Goal: Task Accomplishment & Management: Manage account settings

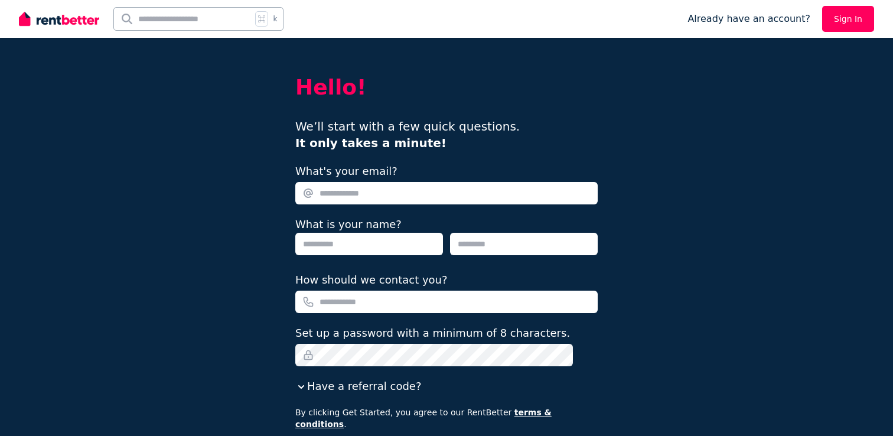
click at [75, 25] on img at bounding box center [59, 19] width 80 height 18
click at [376, 200] on input "What's your email?" at bounding box center [446, 193] width 302 height 22
type input "**********"
type input "********"
type input "*******"
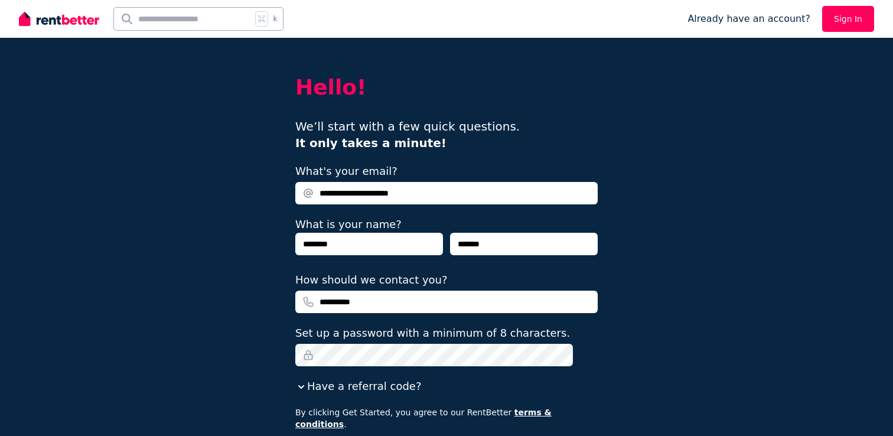
type input "**********"
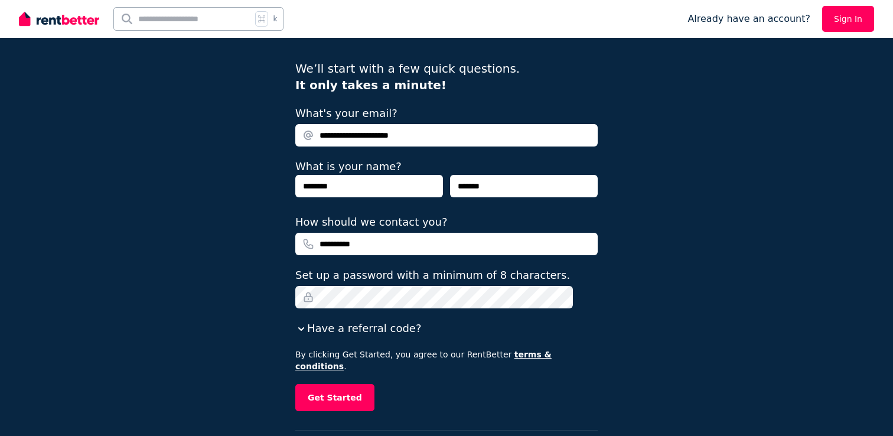
scroll to position [95, 0]
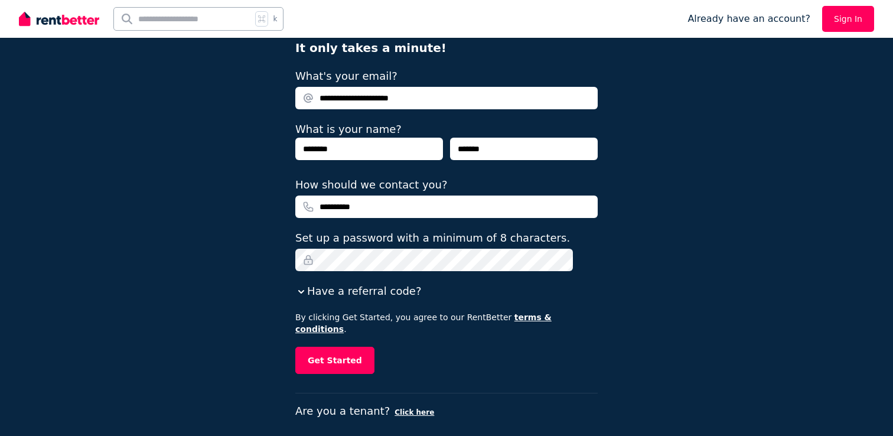
click at [354, 295] on button "Have a referral code?" at bounding box center [358, 291] width 126 height 17
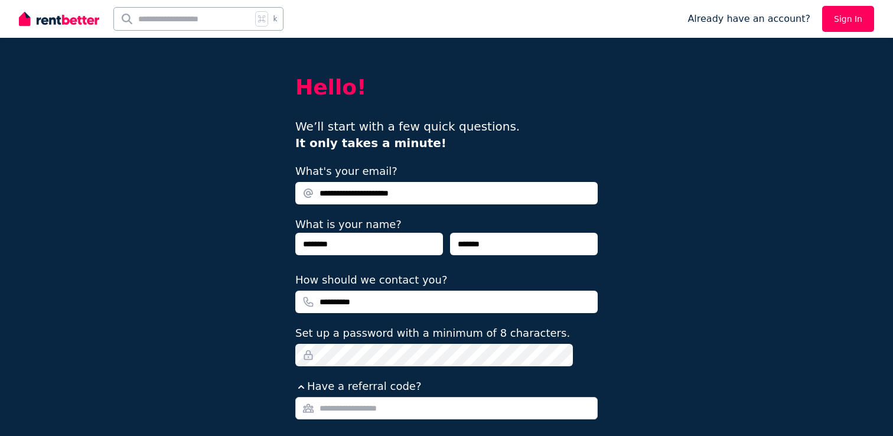
scroll to position [125, 0]
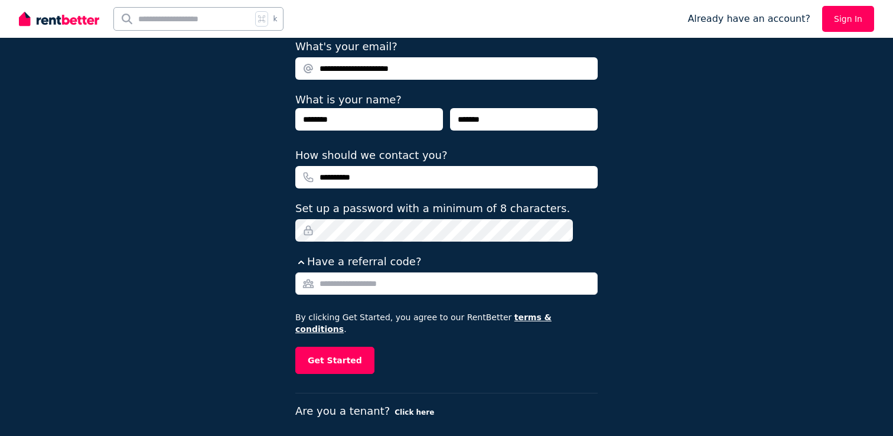
click at [408, 408] on button "Click here" at bounding box center [415, 412] width 40 height 9
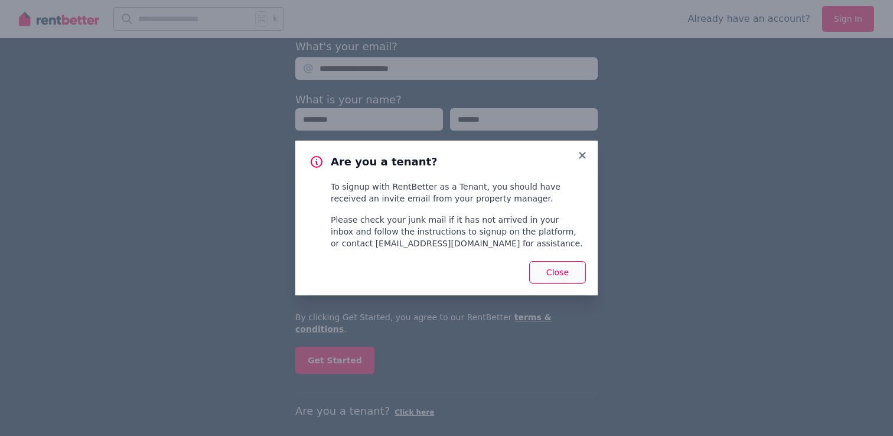
click at [552, 275] on button "Close" at bounding box center [557, 272] width 57 height 22
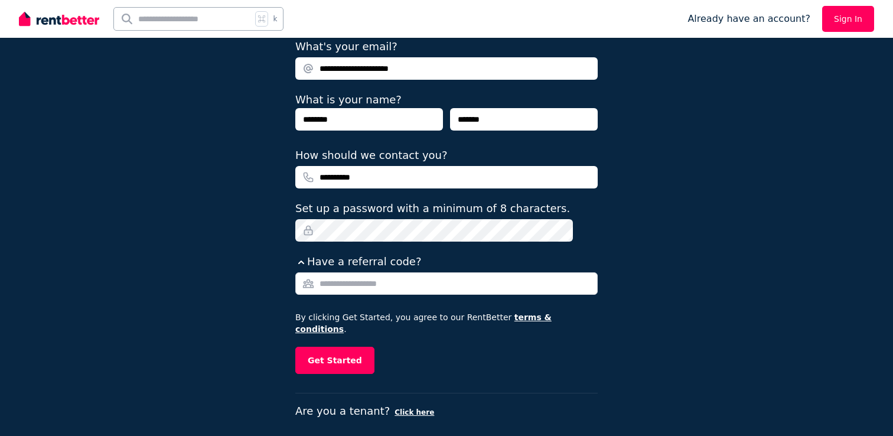
click at [45, 8] on div at bounding box center [59, 19] width 80 height 38
click at [48, 20] on img at bounding box center [59, 19] width 80 height 18
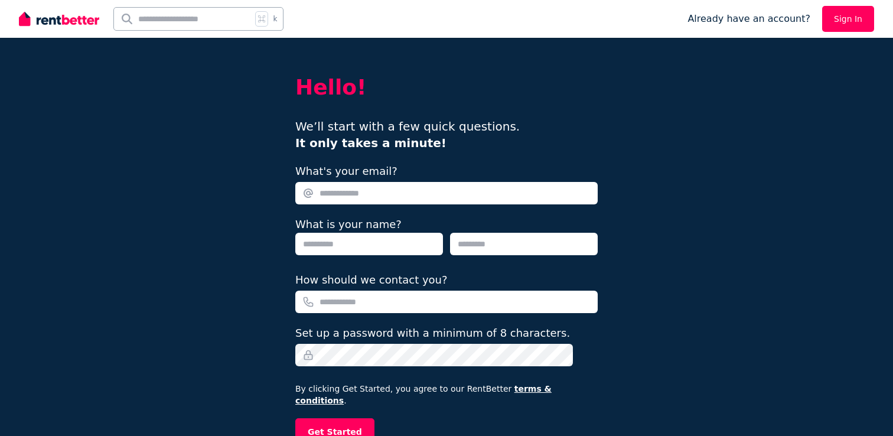
click at [426, 181] on div "What's your email?" at bounding box center [446, 183] width 302 height 41
click at [422, 191] on input "What's your email?" at bounding box center [446, 193] width 302 height 22
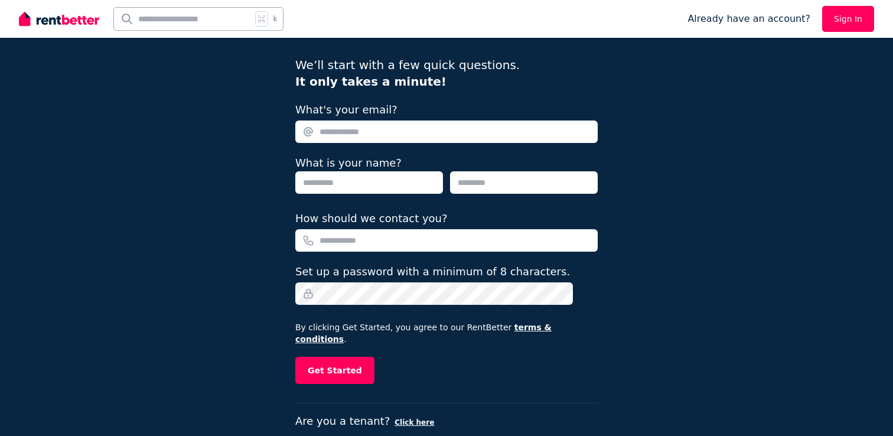
scroll to position [57, 0]
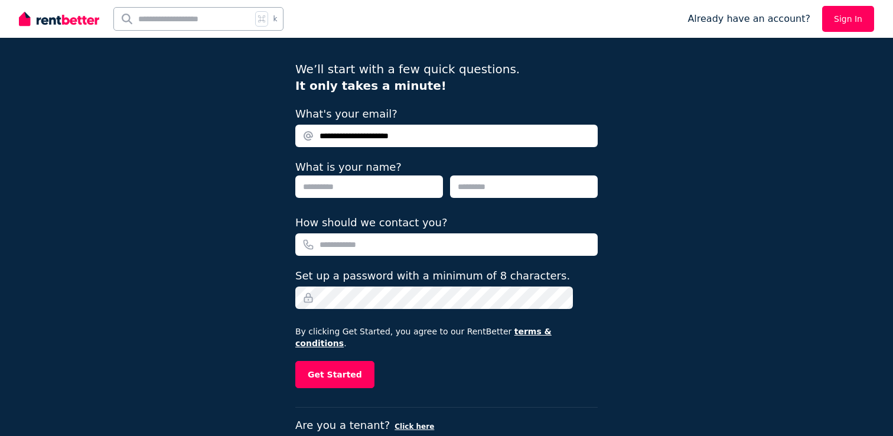
type input "**********"
type input "*"
type input "****"
type input "*******"
type input "**********"
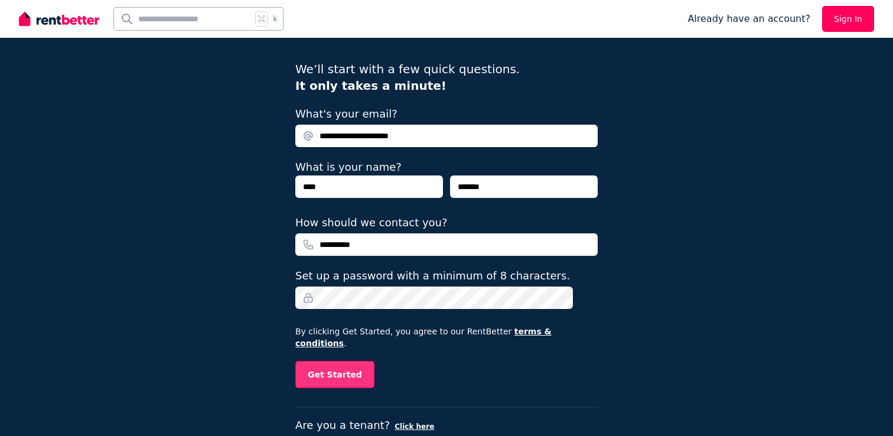
click at [331, 373] on button "Get Started" at bounding box center [334, 374] width 79 height 27
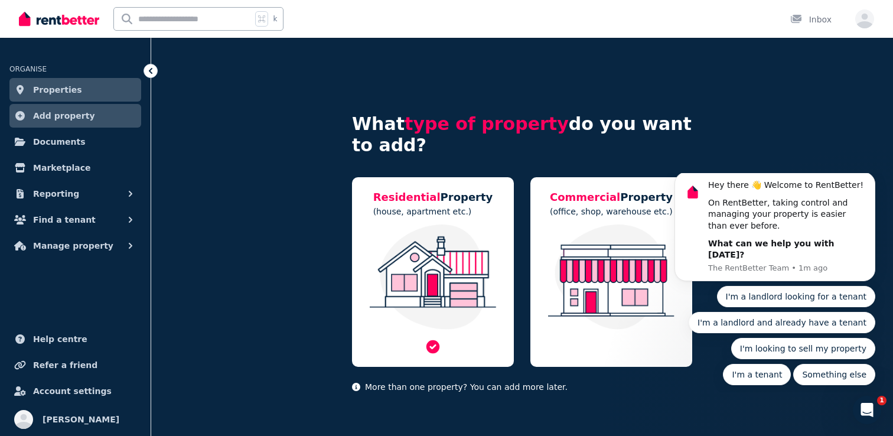
click at [393, 287] on img at bounding box center [433, 276] width 138 height 105
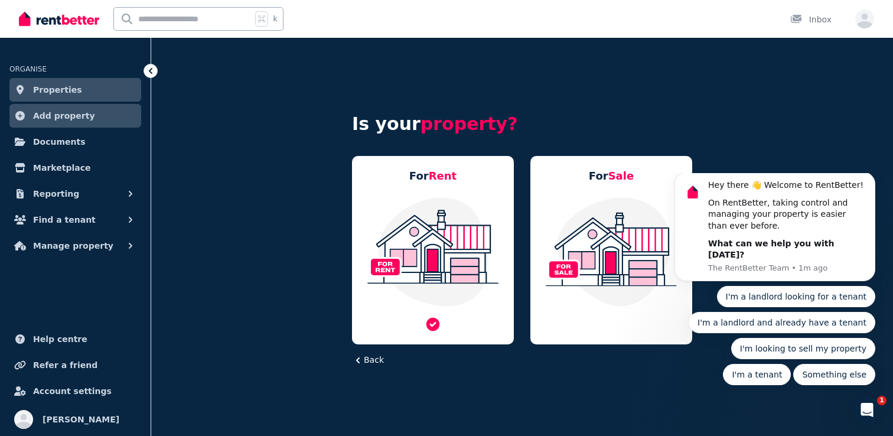
click at [458, 278] on img at bounding box center [433, 251] width 138 height 111
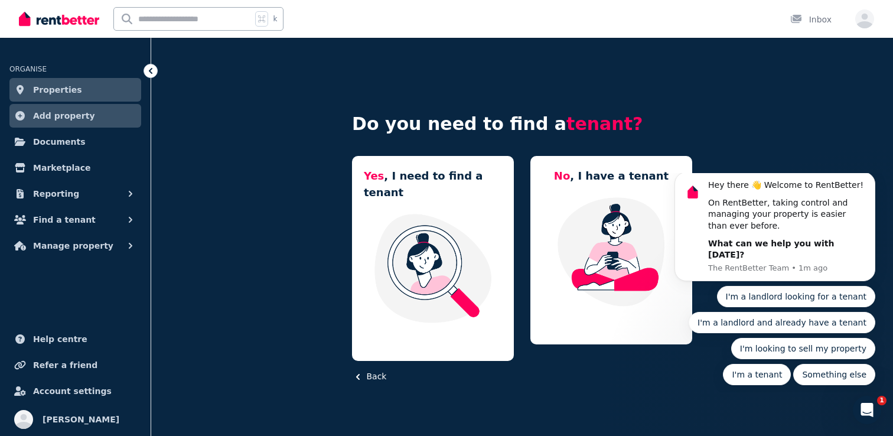
click at [359, 374] on icon "button" at bounding box center [358, 377] width 4 height 6
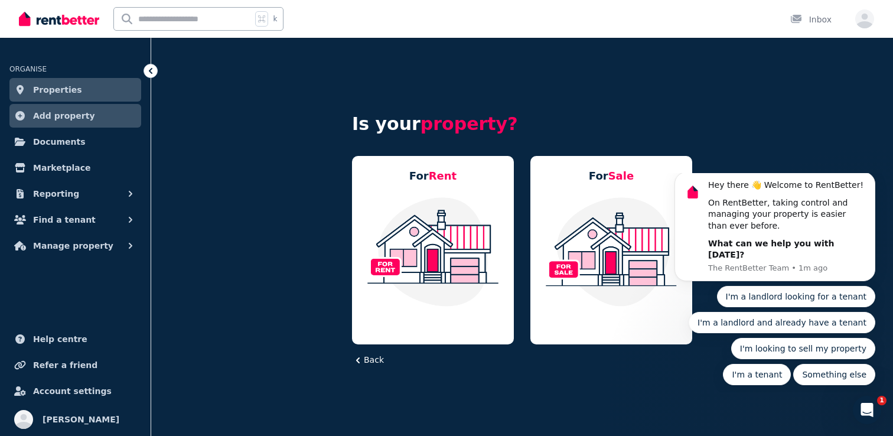
click at [362, 361] on icon "button" at bounding box center [358, 360] width 12 height 12
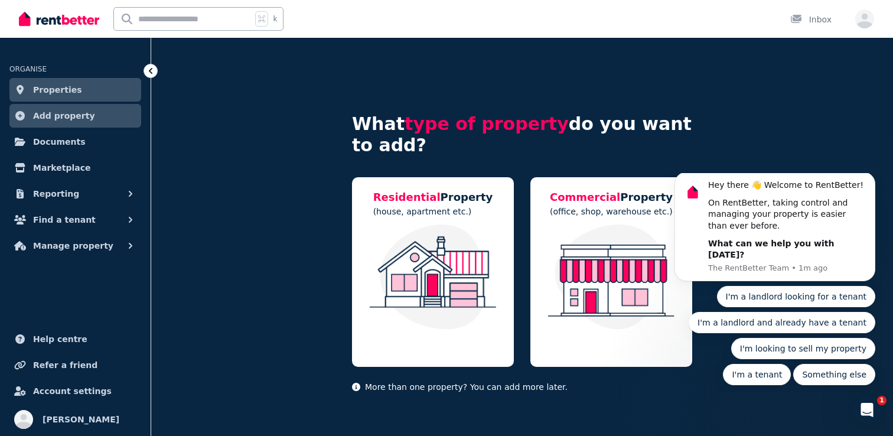
click at [43, 10] on img at bounding box center [59, 19] width 80 height 18
click at [872, 22] on icon "button" at bounding box center [864, 18] width 19 height 19
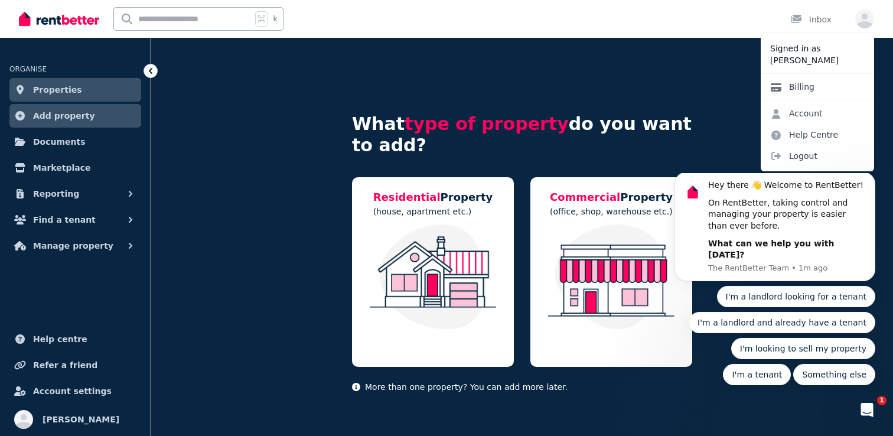
click at [809, 91] on link "Billing" at bounding box center [792, 86] width 63 height 21
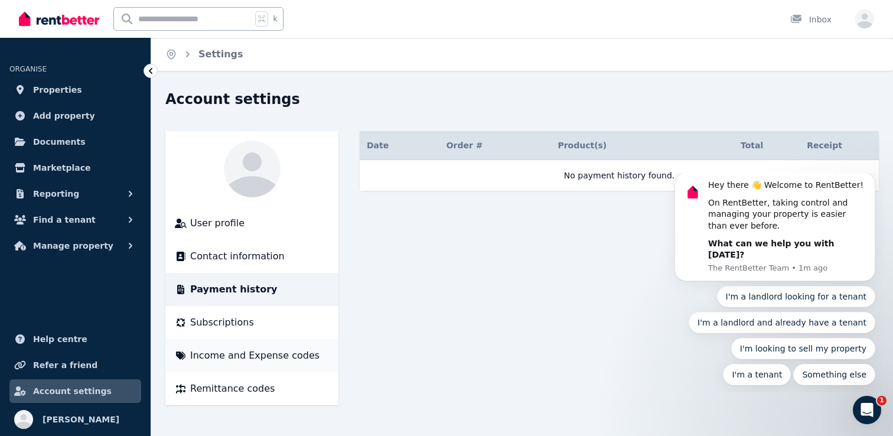
click at [260, 355] on span "Income and Expense codes" at bounding box center [254, 356] width 129 height 14
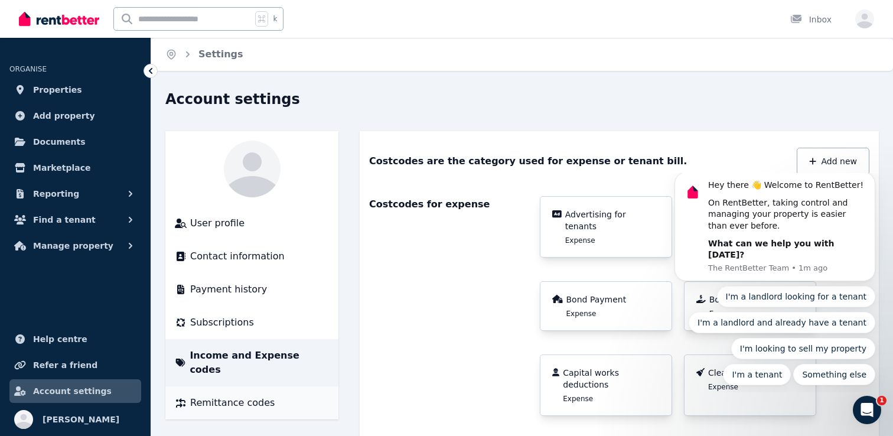
click at [255, 396] on span "Remittance codes" at bounding box center [232, 403] width 84 height 14
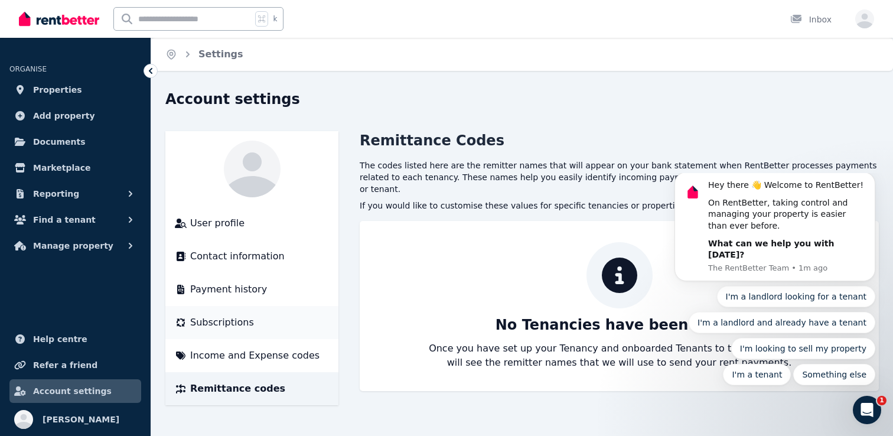
click at [236, 308] on li "Subscriptions" at bounding box center [251, 322] width 173 height 33
click at [239, 284] on span "Payment history" at bounding box center [228, 289] width 77 height 14
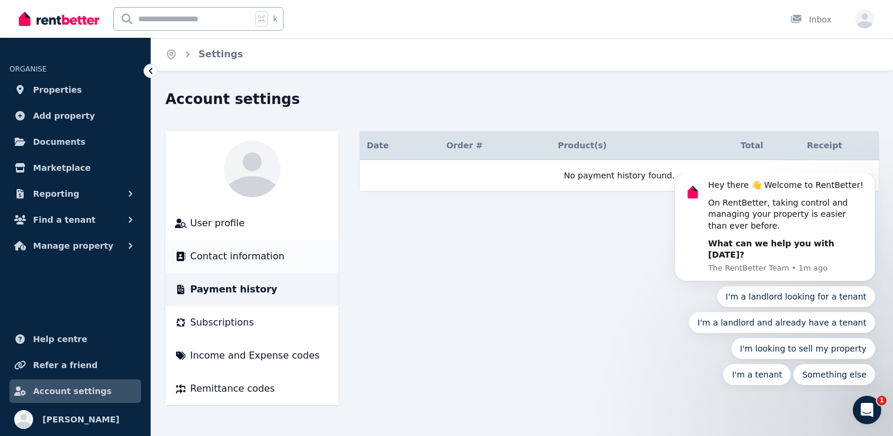
click at [241, 252] on span "Contact information" at bounding box center [237, 256] width 95 height 14
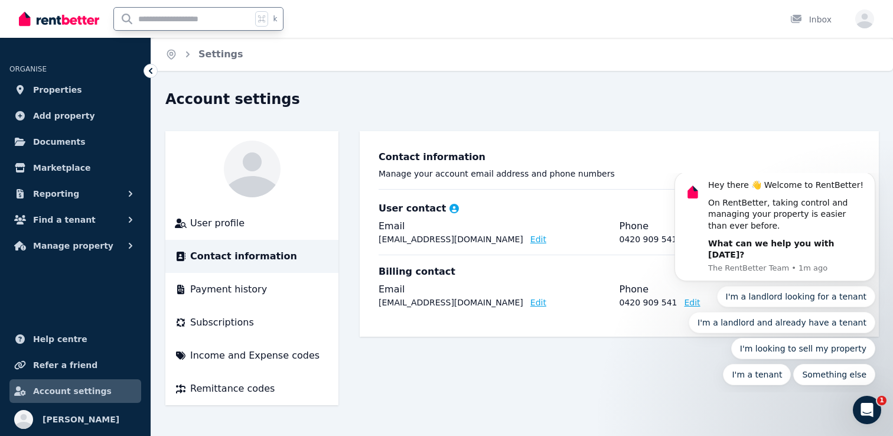
click at [150, 16] on input "text" at bounding box center [183, 19] width 138 height 22
type input "**********"
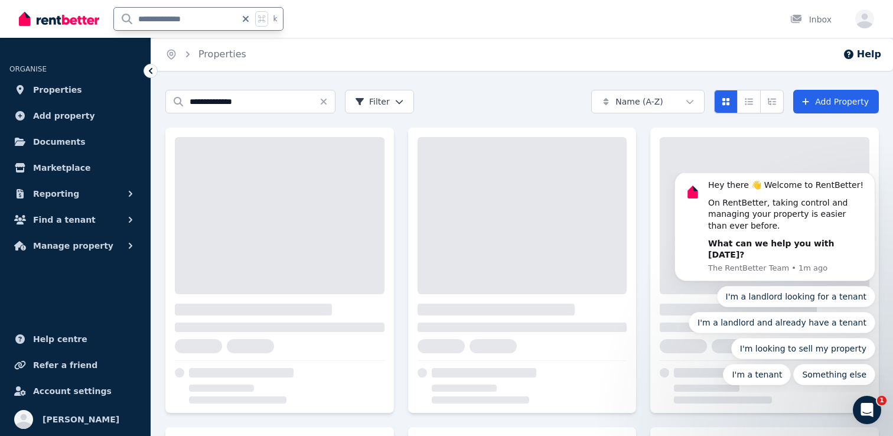
click at [191, 19] on input "**********" at bounding box center [175, 19] width 122 height 22
type input "**********"
click at [867, 408] on icon "Open Intercom Messenger" at bounding box center [865, 407] width 8 height 9
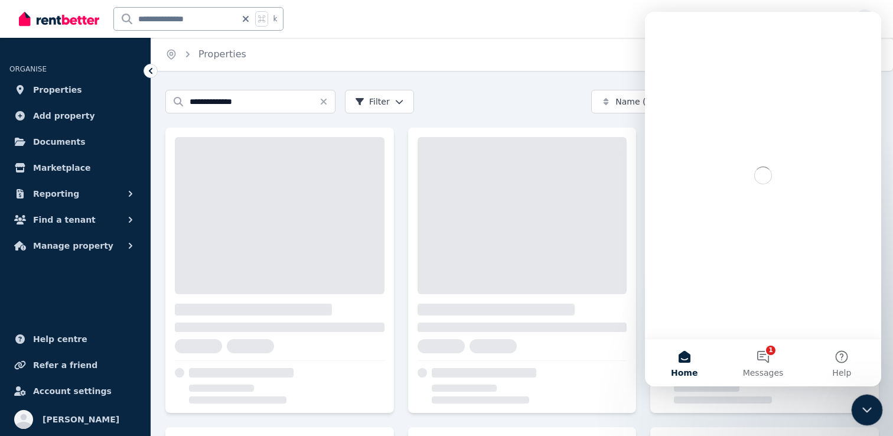
click at [867, 407] on icon "Close Intercom Messenger" at bounding box center [865, 408] width 14 height 14
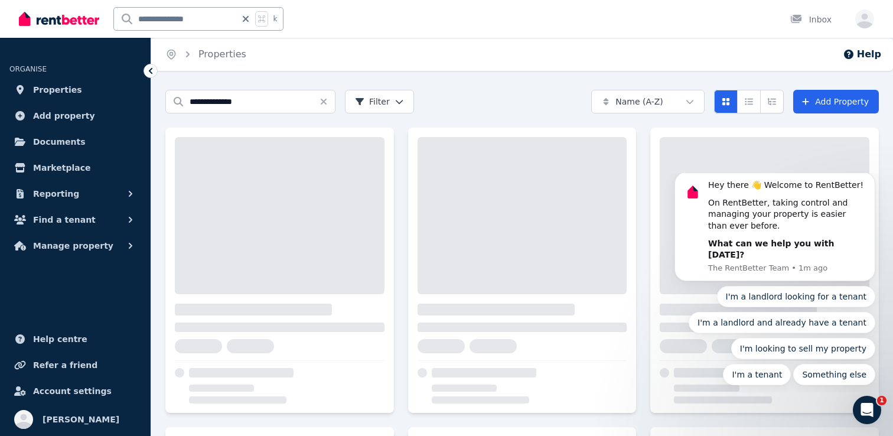
click at [557, 84] on div "**********" at bounding box center [446, 218] width 893 height 436
click at [869, 180] on body "Hey there 👋 Welcome to RentBetter! On RentBetter, taking control and managing y…" at bounding box center [775, 283] width 227 height 210
click at [869, 179] on icon "Dismiss notification" at bounding box center [872, 175] width 6 height 6
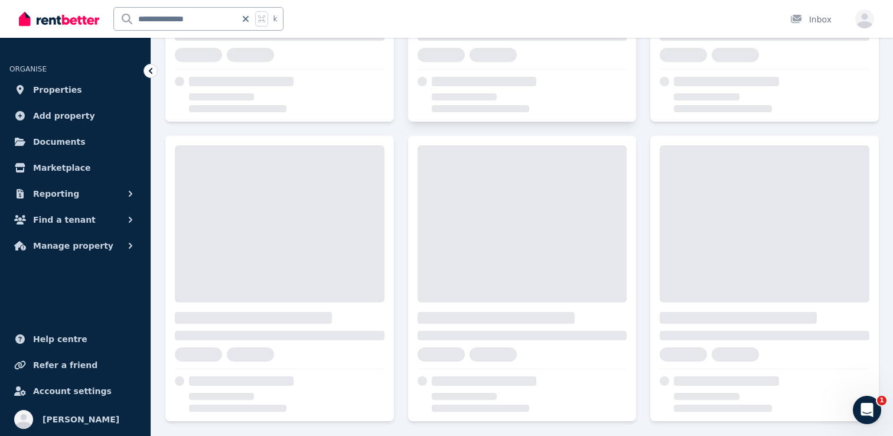
scroll to position [298, 0]
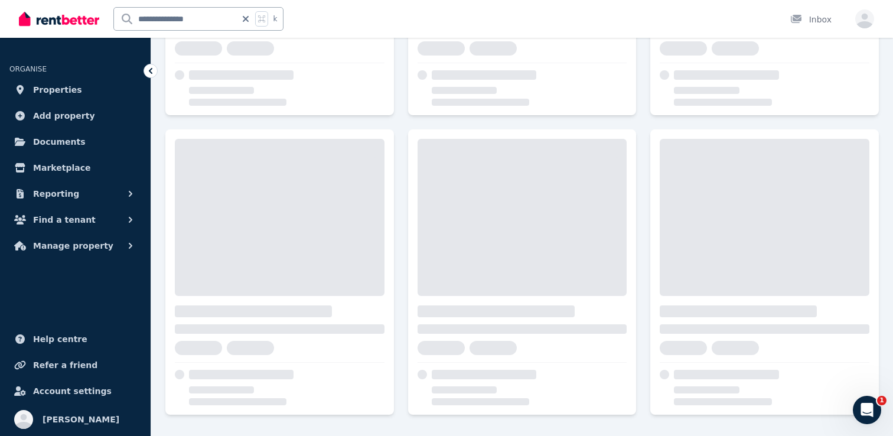
click at [37, 20] on img at bounding box center [59, 19] width 80 height 18
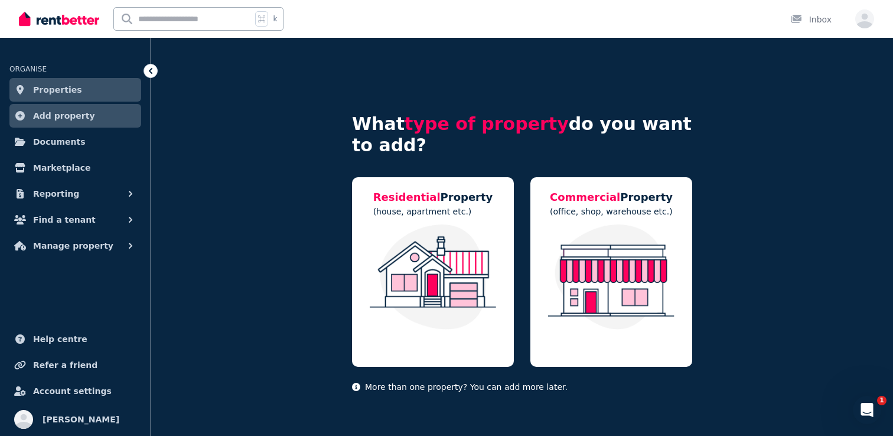
click at [879, 21] on div "Open main menu k Inbox Open user menu" at bounding box center [446, 19] width 893 height 38
click at [862, 16] on icon "button" at bounding box center [864, 21] width 19 height 15
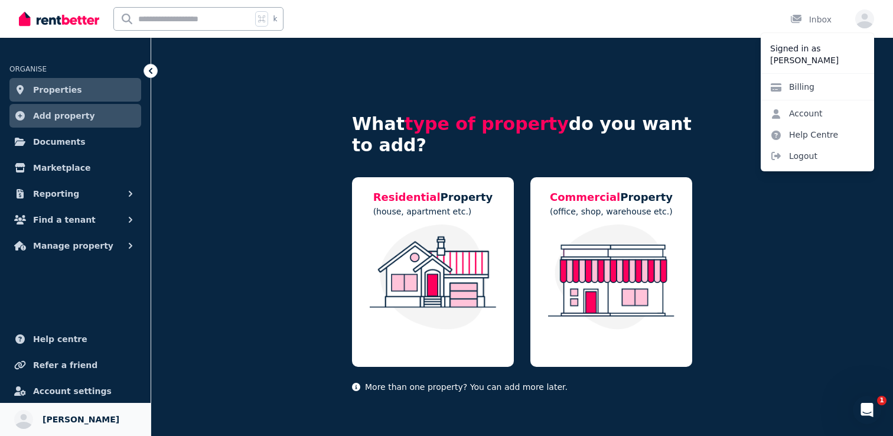
click at [67, 419] on span "[PERSON_NAME]" at bounding box center [81, 419] width 77 height 14
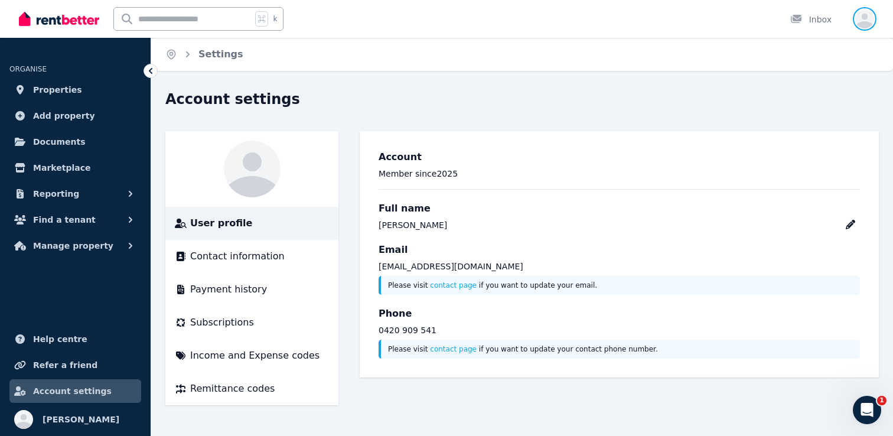
click at [867, 11] on icon "button" at bounding box center [864, 18] width 19 height 19
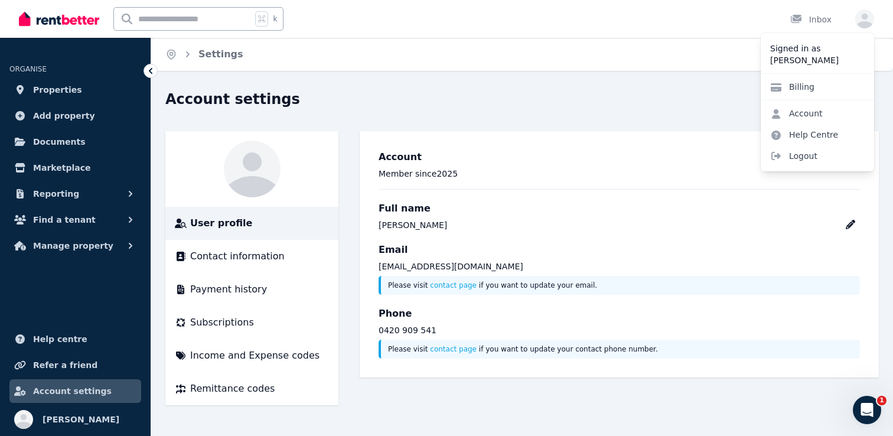
click at [817, 61] on p "[PERSON_NAME]" at bounding box center [817, 60] width 95 height 12
click at [420, 100] on div "Account settings" at bounding box center [518, 101] width 706 height 22
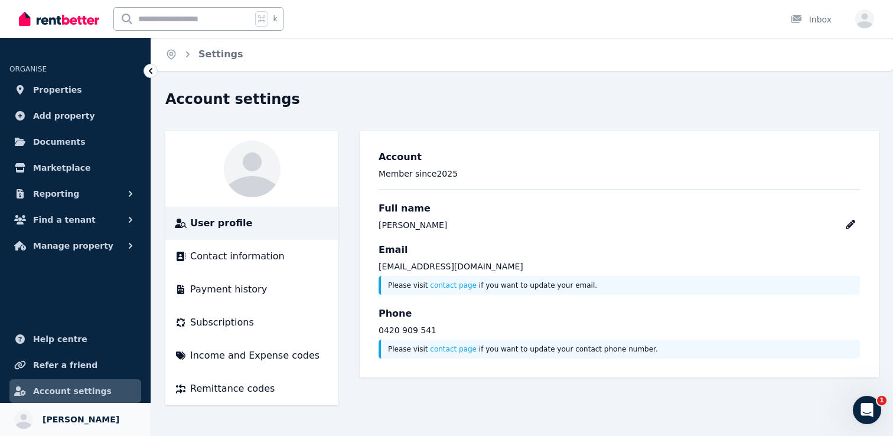
click at [48, 415] on span "[PERSON_NAME]" at bounding box center [81, 419] width 77 height 14
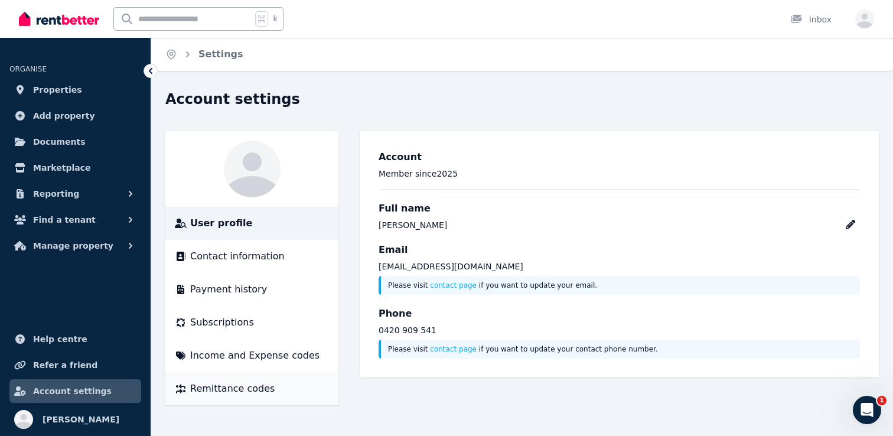
click at [252, 375] on li "Remittance codes" at bounding box center [251, 388] width 173 height 33
click at [262, 339] on li "Income and Expense codes" at bounding box center [251, 355] width 173 height 33
click at [258, 276] on li "Payment history" at bounding box center [251, 289] width 173 height 33
click at [258, 254] on span "Contact information" at bounding box center [237, 256] width 95 height 14
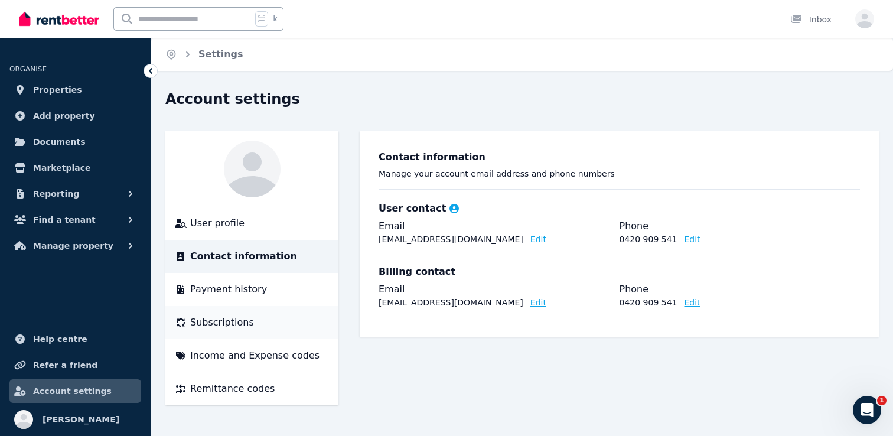
click at [280, 313] on li "Subscriptions" at bounding box center [251, 322] width 173 height 33
click at [38, 24] on img at bounding box center [59, 19] width 80 height 18
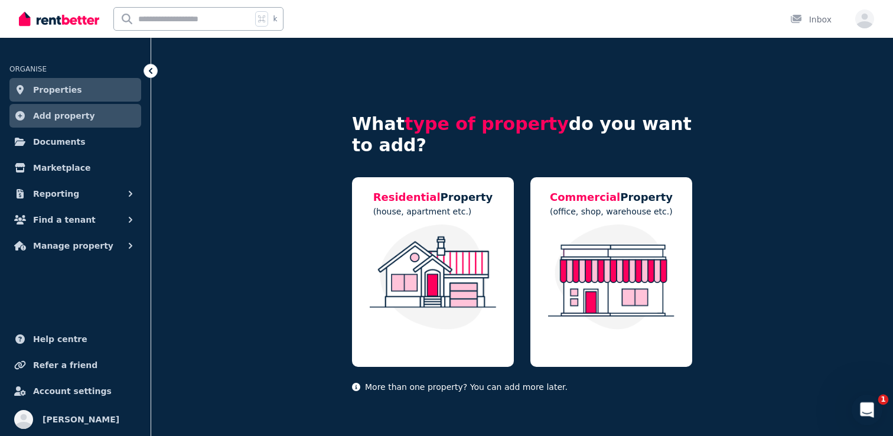
click at [865, 409] on icon "Open Intercom Messenger" at bounding box center [865, 408] width 19 height 19
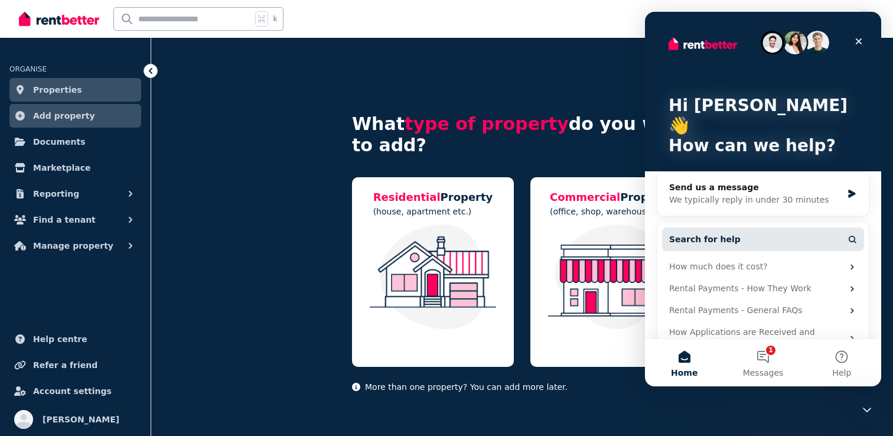
click at [757, 227] on button "Search for help" at bounding box center [763, 239] width 202 height 24
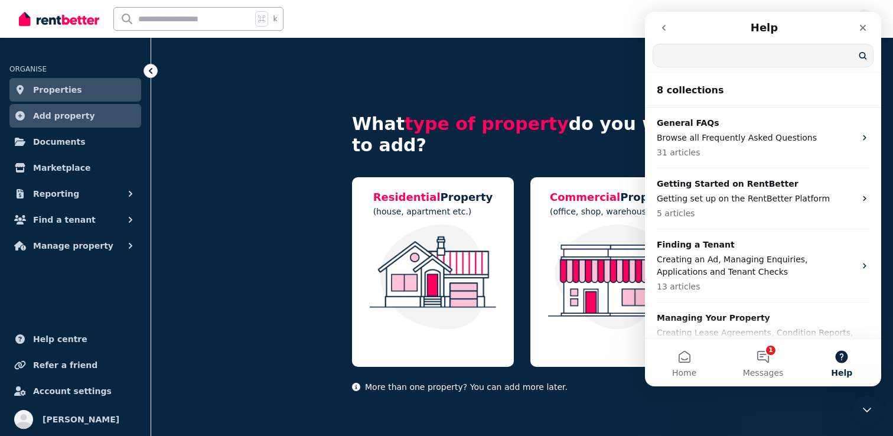
click at [670, 27] on button "go back" at bounding box center [664, 28] width 22 height 22
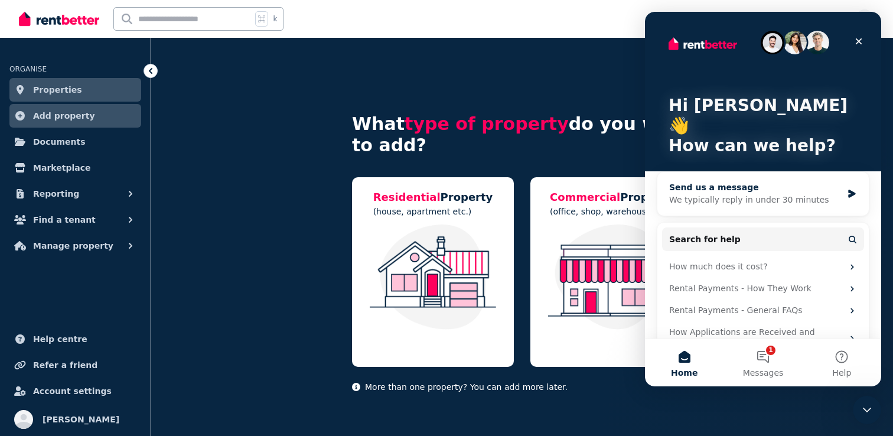
click at [713, 181] on div "Send us a message" at bounding box center [755, 187] width 173 height 12
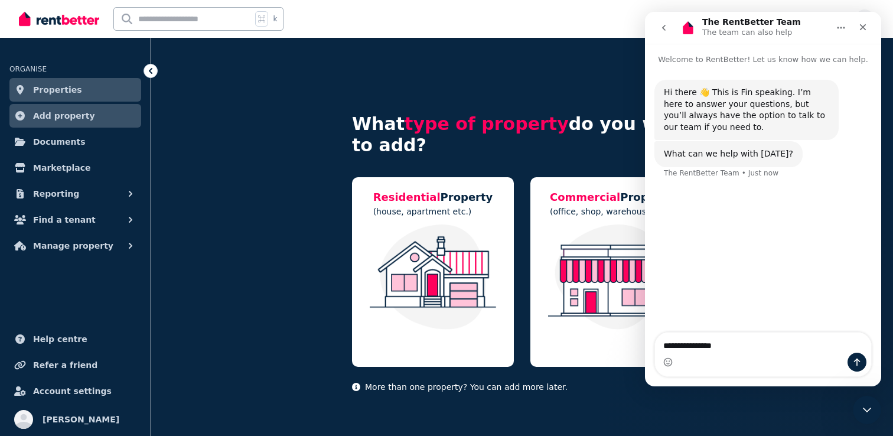
type textarea "**********"
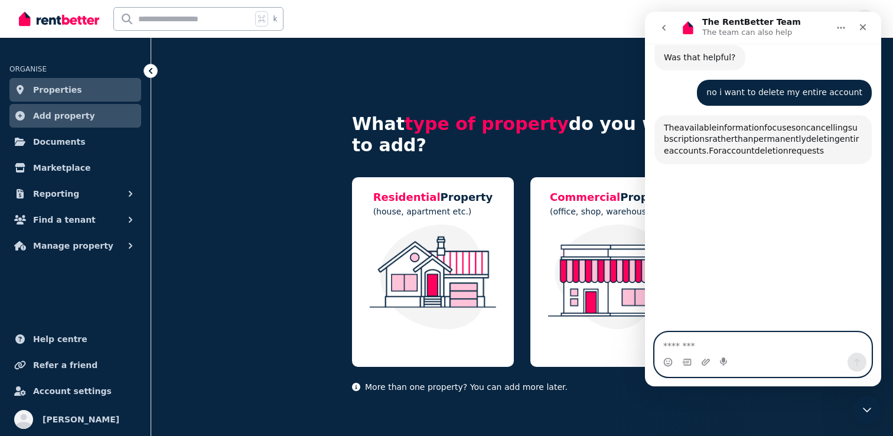
scroll to position [468, 0]
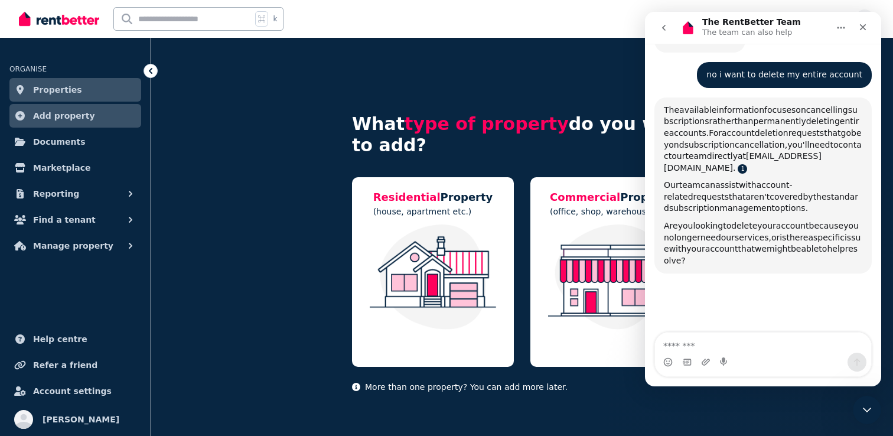
click at [747, 164] on link "The RentBetter Team says…" at bounding box center [742, 168] width 9 height 9
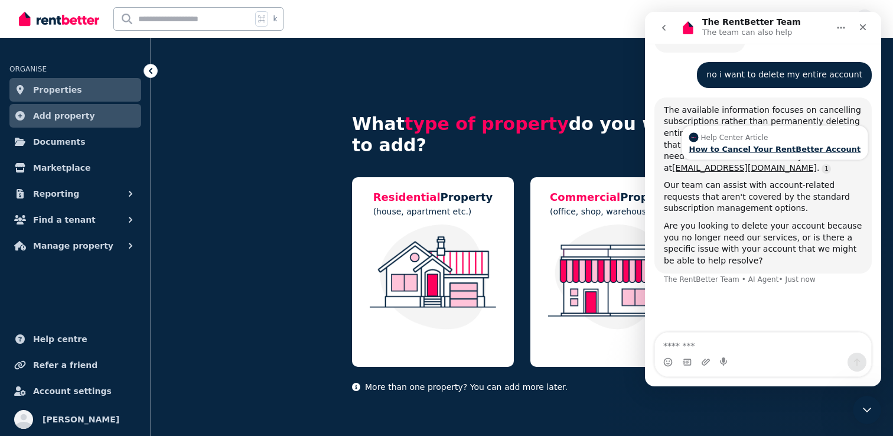
click at [758, 145] on div "How to Cancel Your RentBetter Account" at bounding box center [775, 149] width 172 height 8
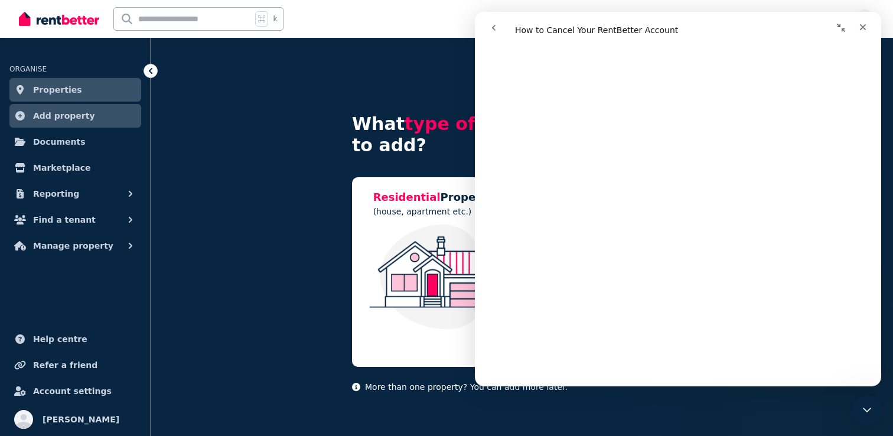
scroll to position [1245, 0]
click at [434, 157] on div "What type of property do you want to add? Residential Property (house, apartmen…" at bounding box center [522, 253] width 340 height 355
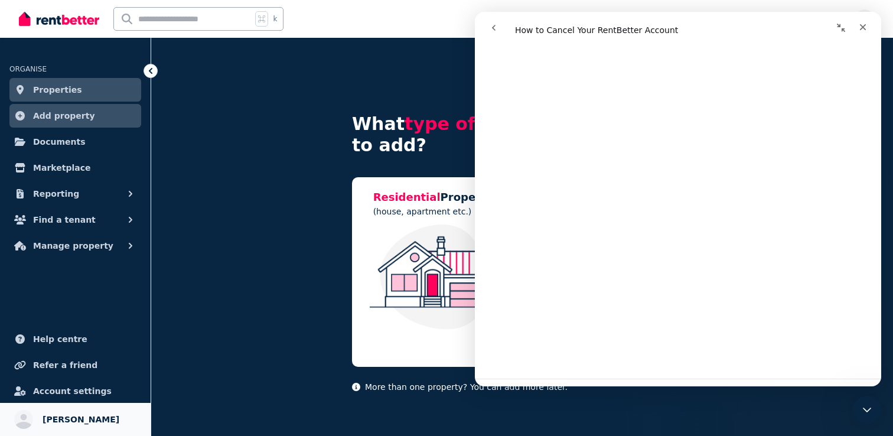
click at [66, 419] on span "[PERSON_NAME]" at bounding box center [81, 419] width 77 height 14
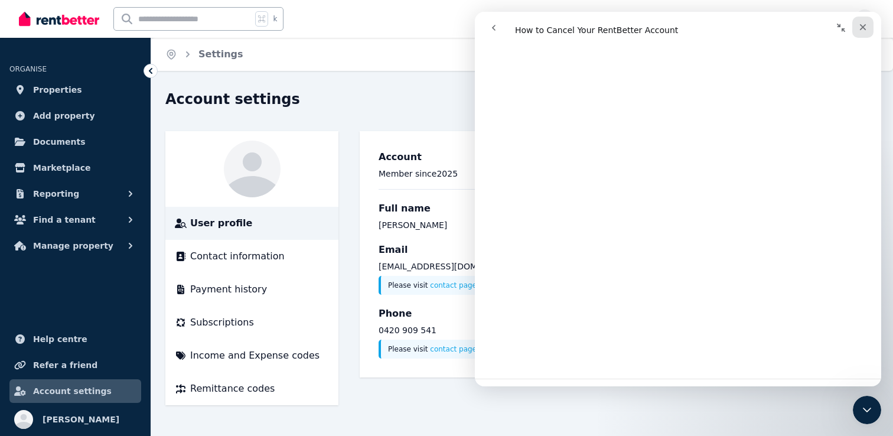
click at [871, 24] on div "Close" at bounding box center [862, 27] width 21 height 21
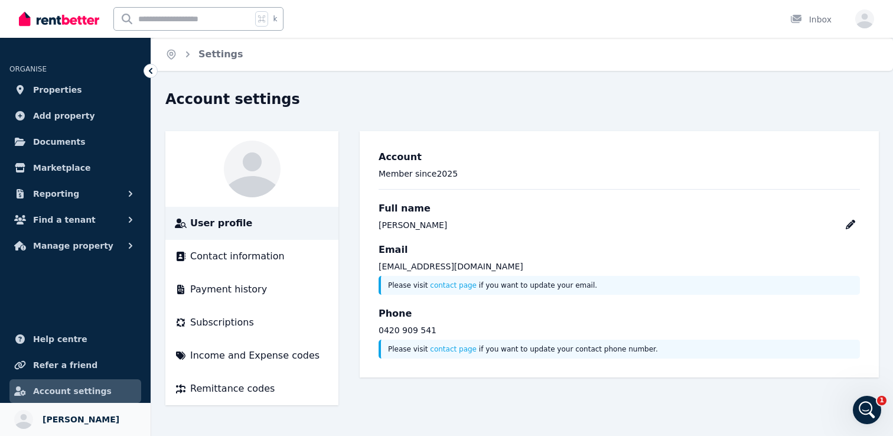
click at [70, 422] on span "[PERSON_NAME]" at bounding box center [81, 419] width 77 height 14
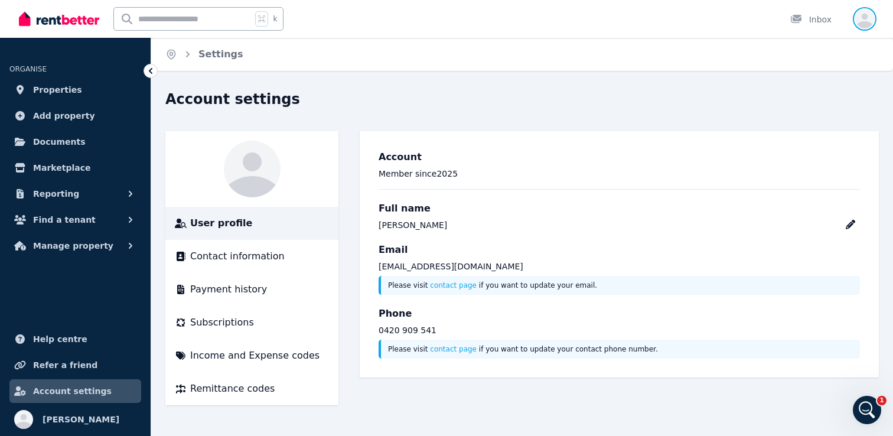
click at [861, 20] on icon "button" at bounding box center [864, 18] width 19 height 19
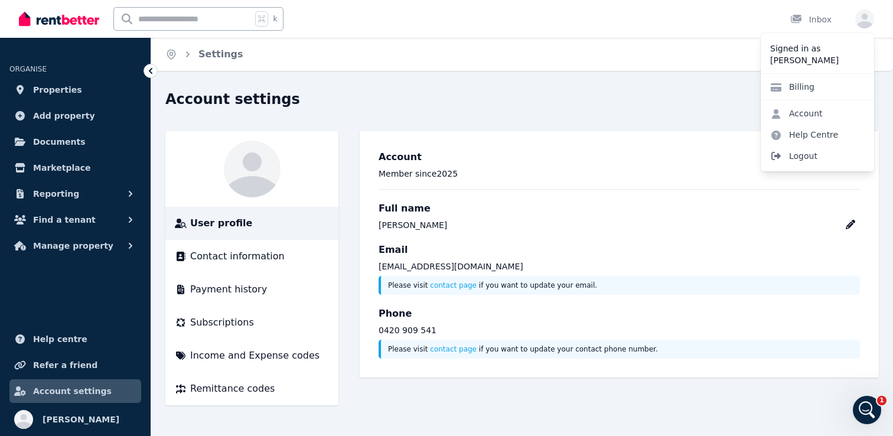
click at [802, 158] on span "Logout" at bounding box center [817, 155] width 113 height 21
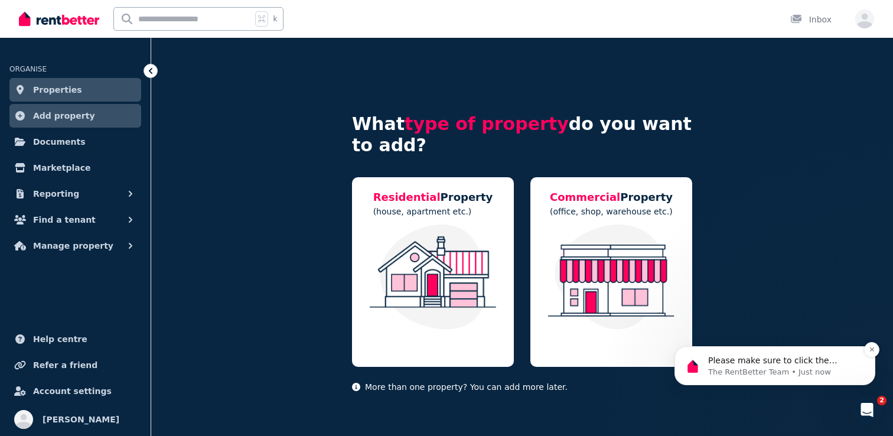
click at [795, 369] on p "The RentBetter Team • Just now" at bounding box center [784, 372] width 152 height 11
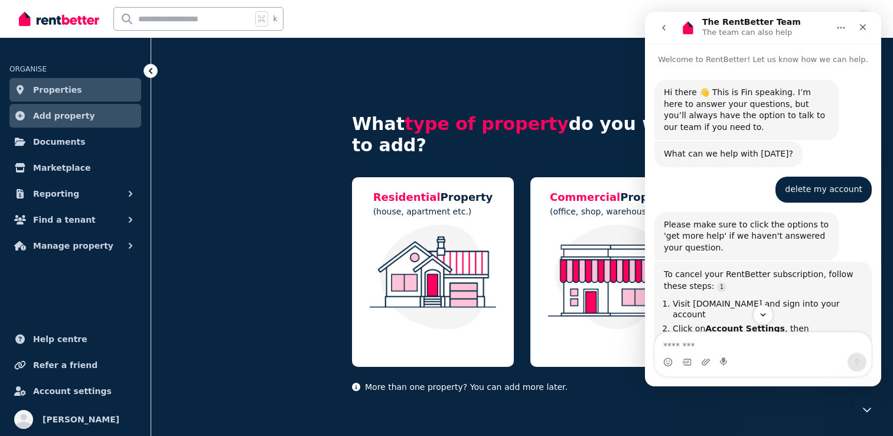
scroll to position [191, 0]
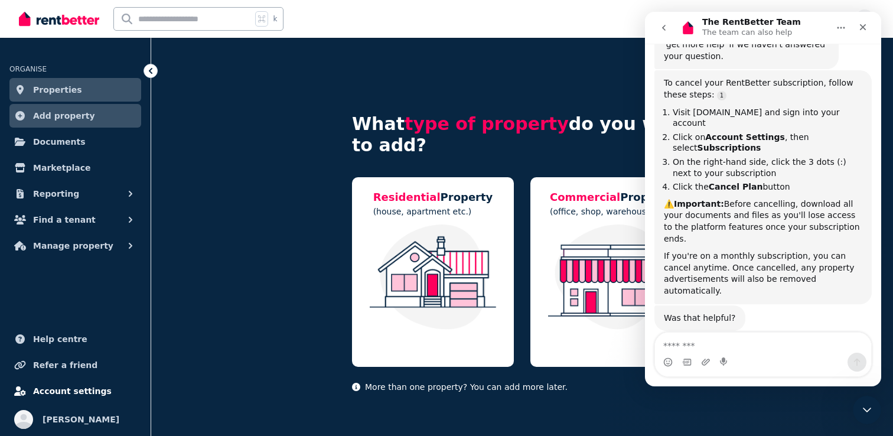
click at [66, 398] on span "Account settings" at bounding box center [72, 391] width 79 height 14
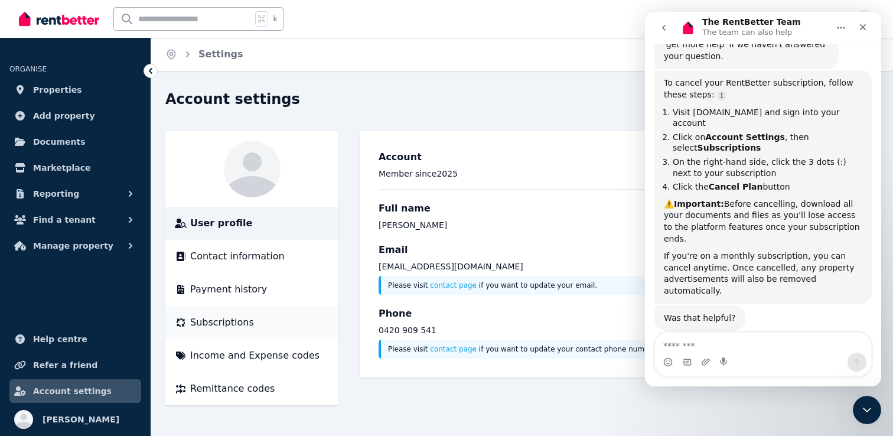
click at [247, 328] on span "Subscriptions" at bounding box center [222, 322] width 64 height 14
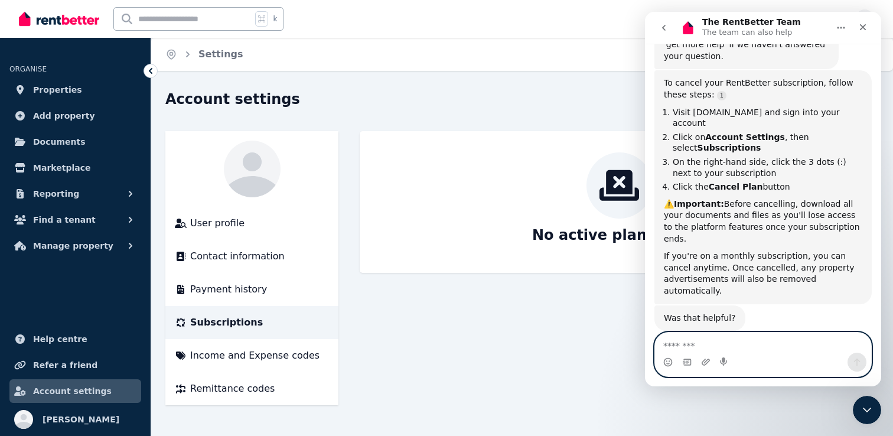
click at [745, 339] on textarea "Message…" at bounding box center [763, 343] width 216 height 20
type textarea "**********"
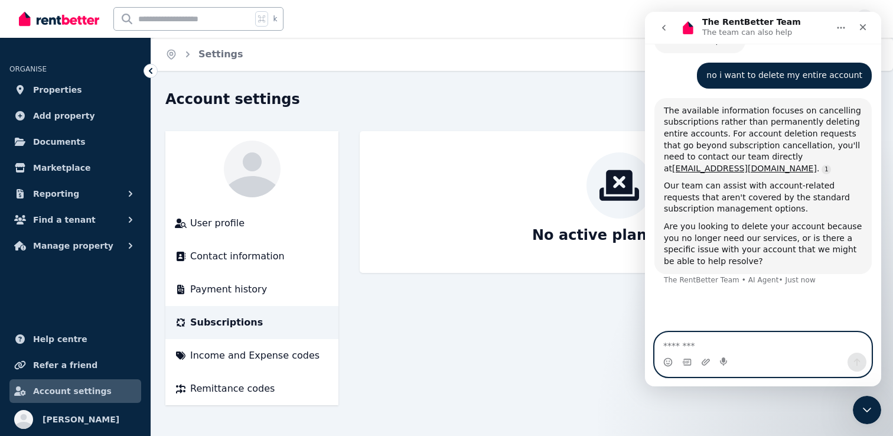
scroll to position [468, 0]
